Goal: Navigation & Orientation: Find specific page/section

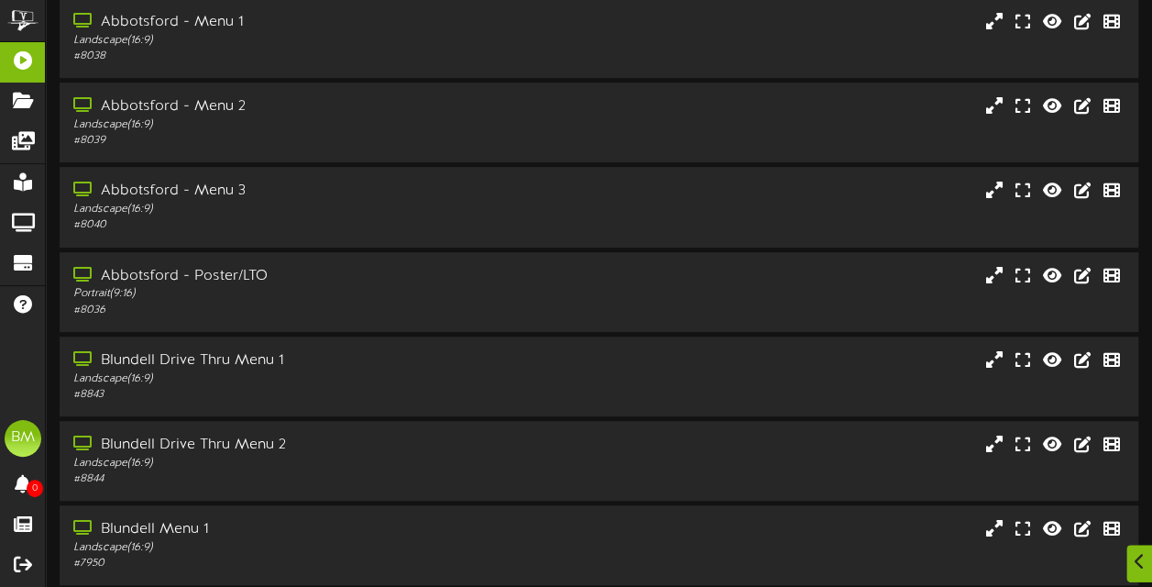
scroll to position [367, 0]
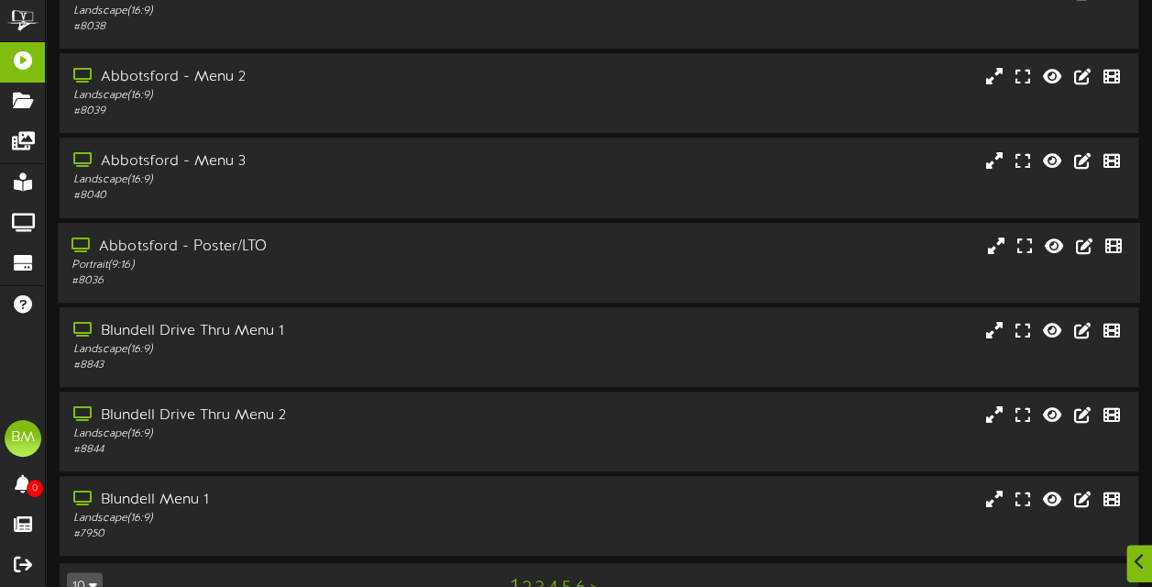
click at [369, 269] on div "Portrait ( 9:16 )" at bounding box center [282, 265] width 423 height 16
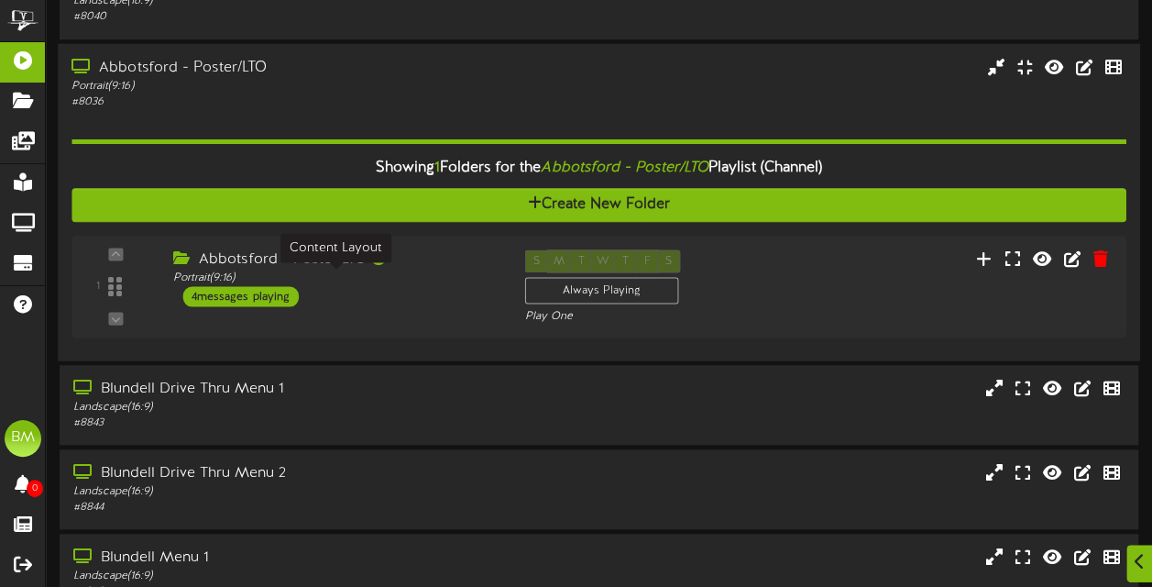
scroll to position [550, 0]
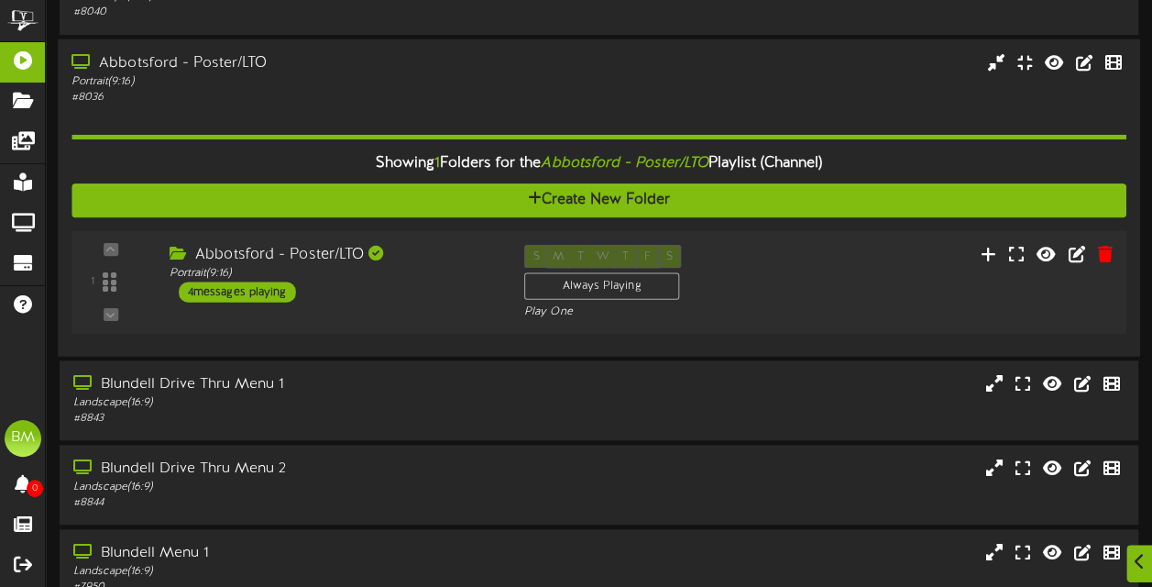
click at [282, 297] on div "4 messages playing" at bounding box center [237, 291] width 117 height 20
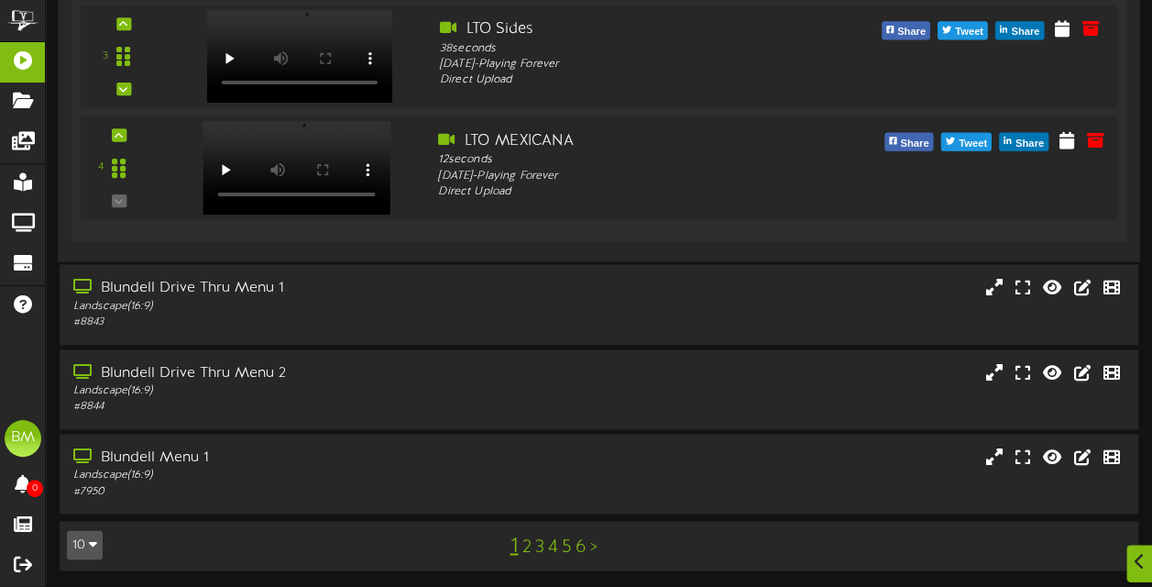
scroll to position [1202, 0]
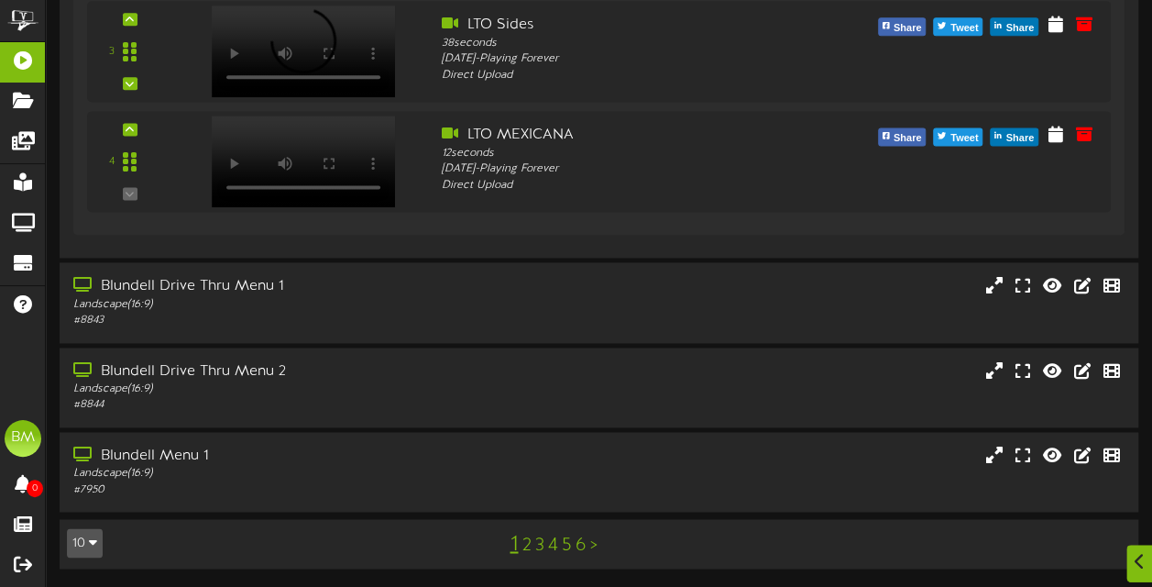
click at [525, 547] on link "2" at bounding box center [525, 544] width 9 height 20
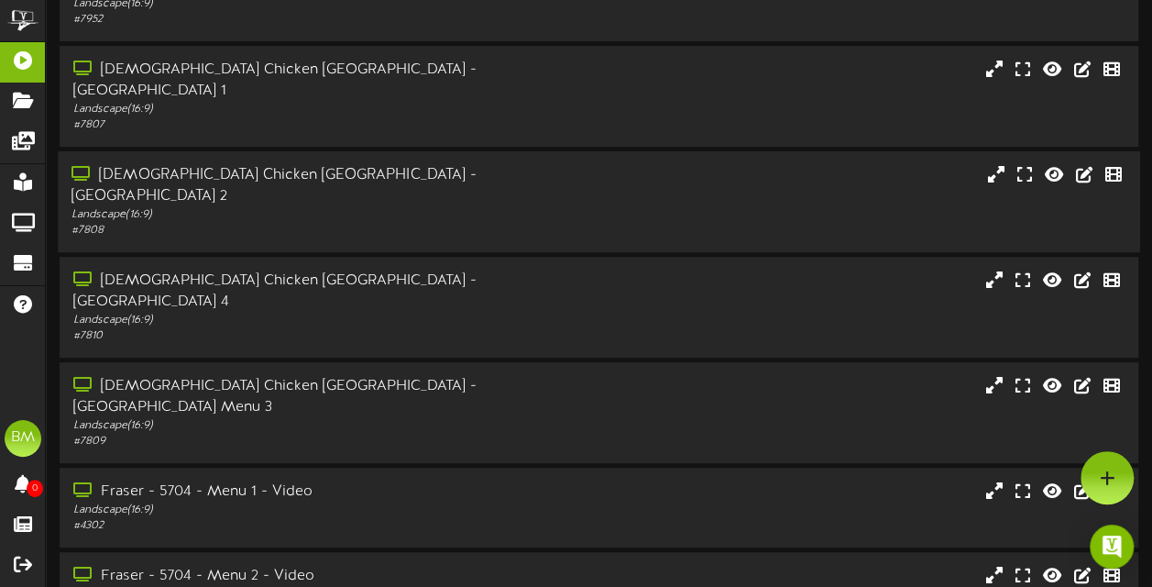
scroll to position [176, 0]
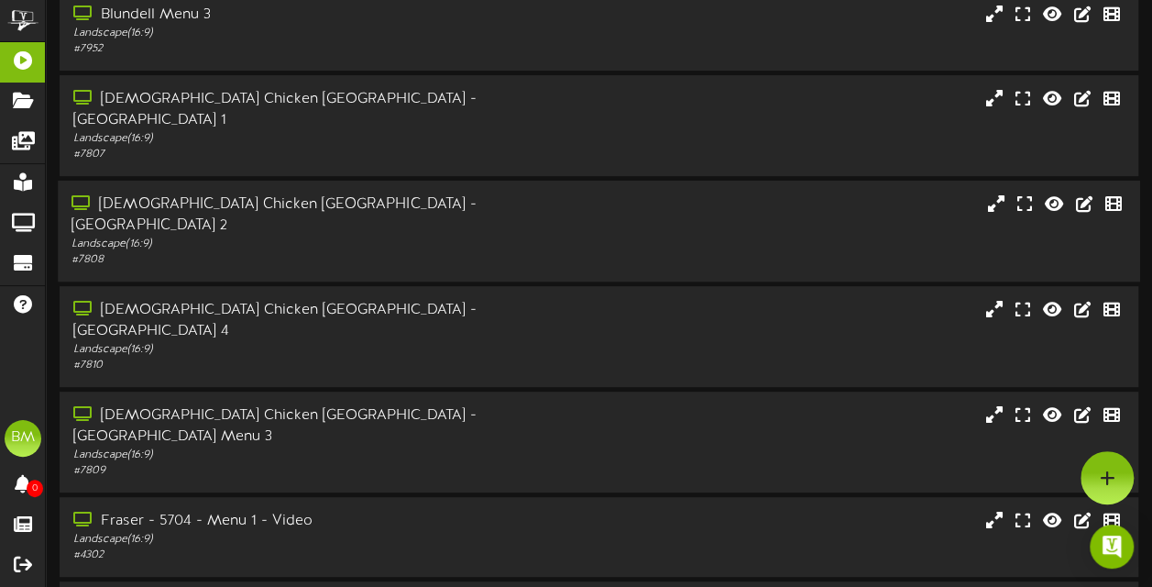
click at [315, 194] on div "[DEMOGRAPHIC_DATA] Chicken [GEOGRAPHIC_DATA] - [GEOGRAPHIC_DATA] 2" at bounding box center [282, 215] width 423 height 42
